Goal: Register for event/course

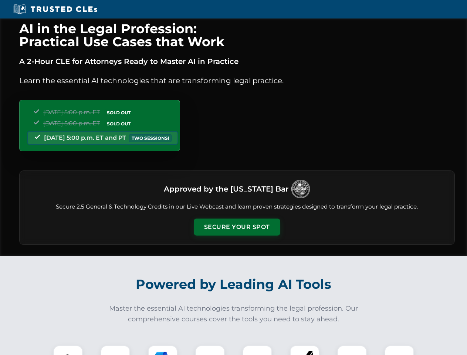
click at [237, 227] on button "Secure Your Spot" at bounding box center [237, 227] width 87 height 17
click at [68, 350] on img at bounding box center [67, 360] width 21 height 21
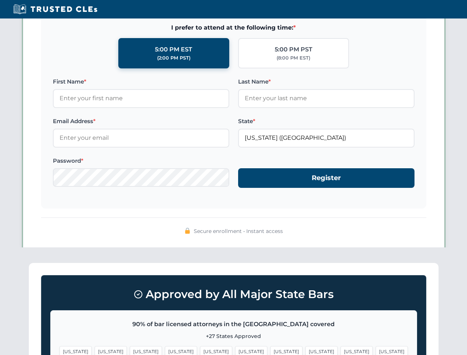
click at [270, 350] on span "[US_STATE]" at bounding box center [286, 351] width 32 height 11
click at [341, 350] on span "[US_STATE]" at bounding box center [357, 351] width 32 height 11
